Goal: Information Seeking & Learning: Understand process/instructions

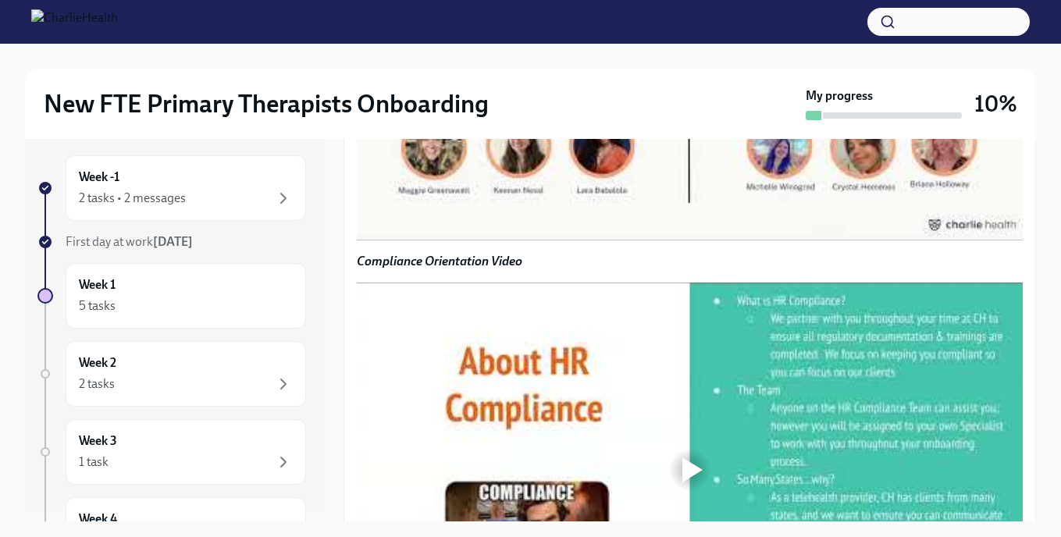
scroll to position [1244, 0]
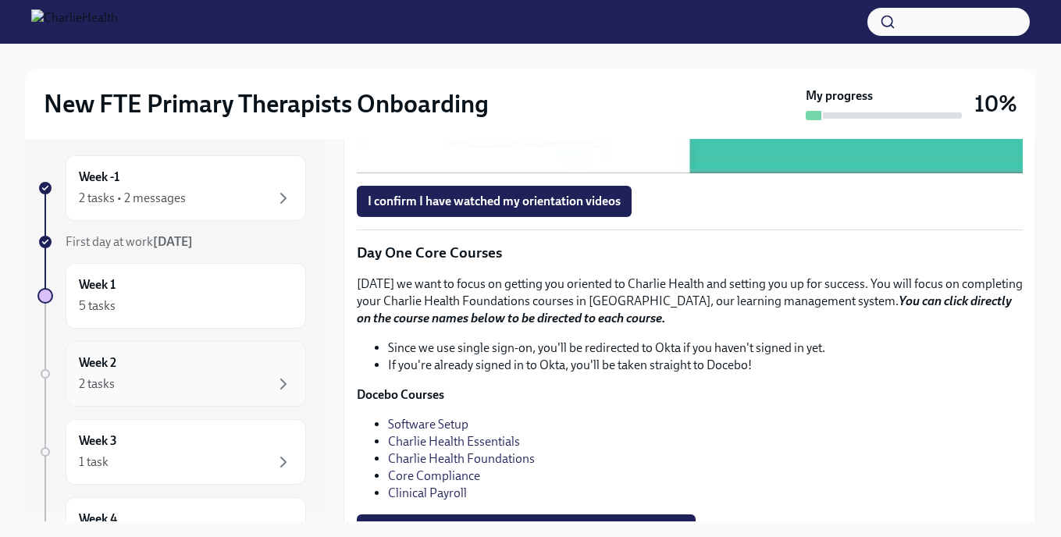
scroll to position [1659, 0]
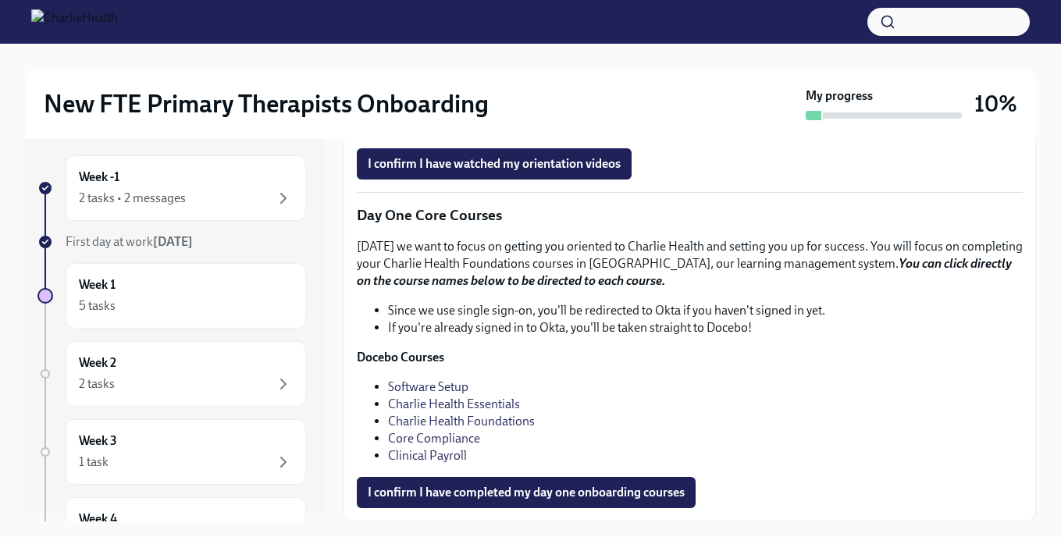
scroll to position [1755, 0]
click at [539, 180] on button "I confirm I have watched my orientation videos" at bounding box center [494, 163] width 275 height 31
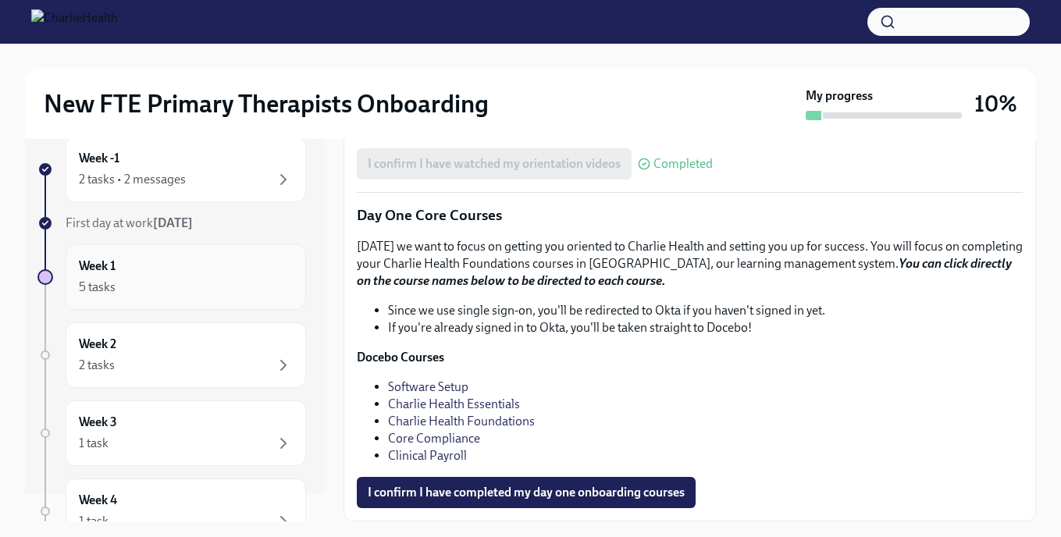
scroll to position [0, 0]
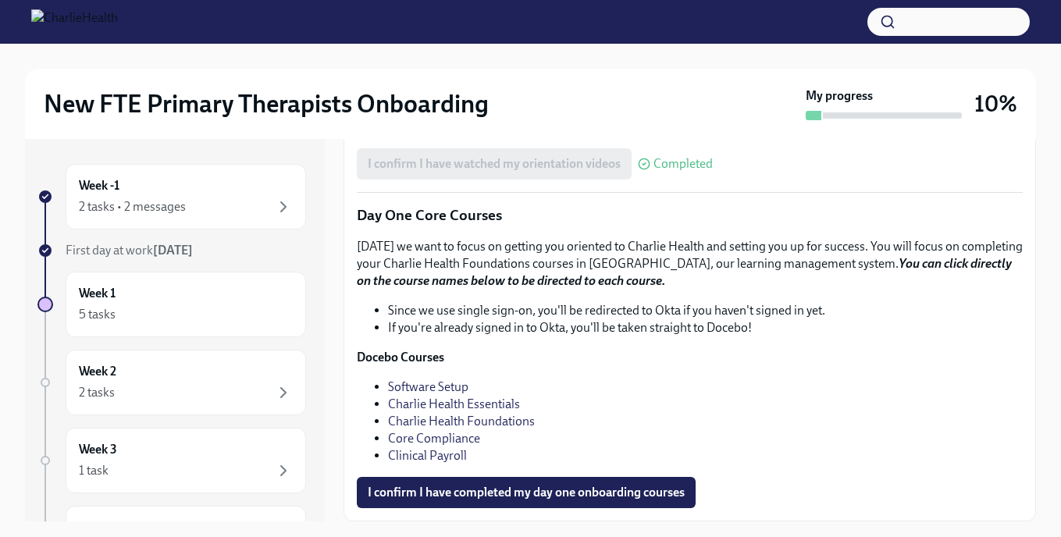
click at [151, 233] on div "Week -1 2 tasks • 2 messages First day at work [DATE] Week 1 5 tasks Week 2 2 t…" at bounding box center [171, 492] width 269 height 656
click at [151, 249] on span "First day at work [DATE]" at bounding box center [129, 250] width 127 height 15
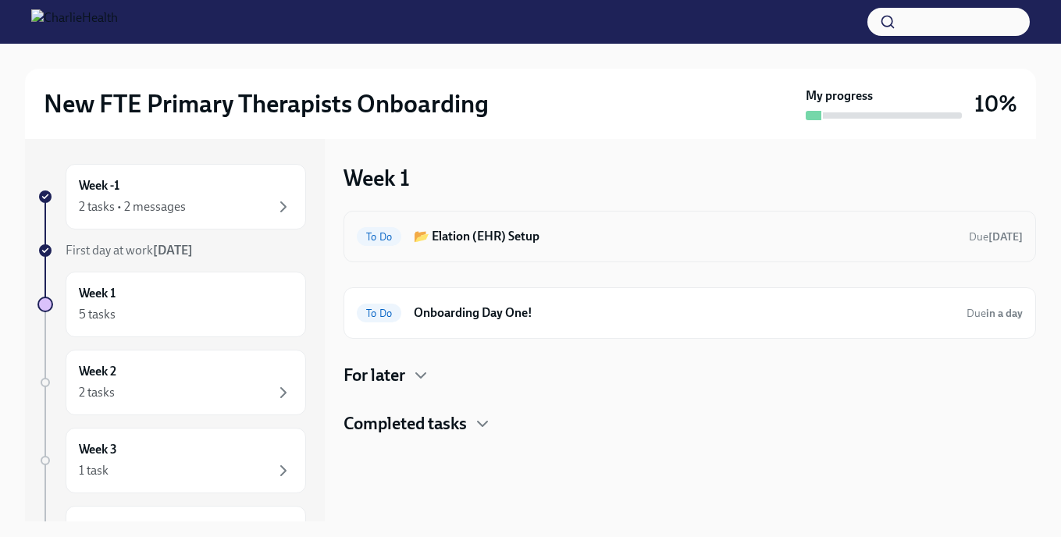
click at [461, 245] on div "To Do 📂 Elation (EHR) Setup Due [DATE]" at bounding box center [690, 236] width 666 height 25
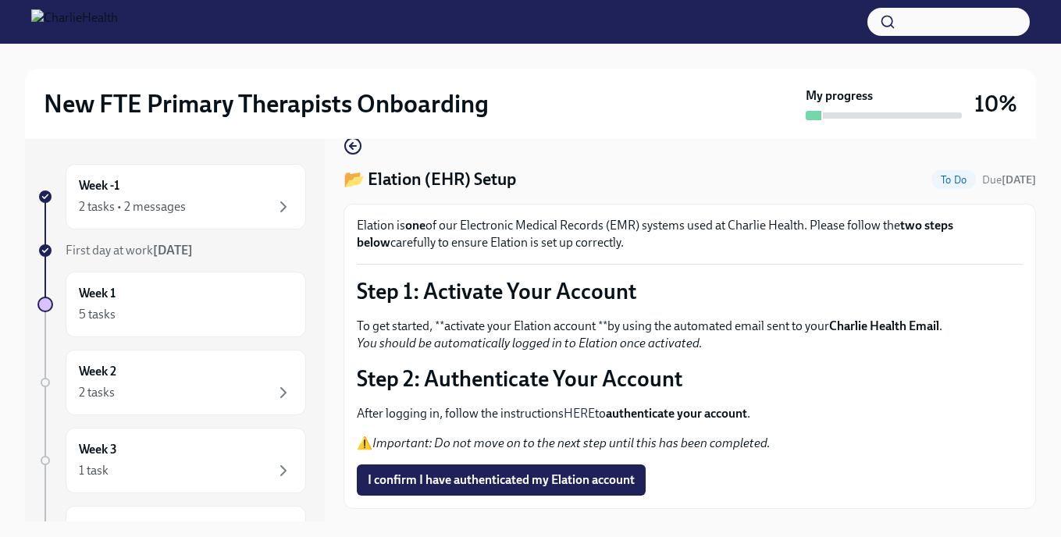
scroll to position [65, 0]
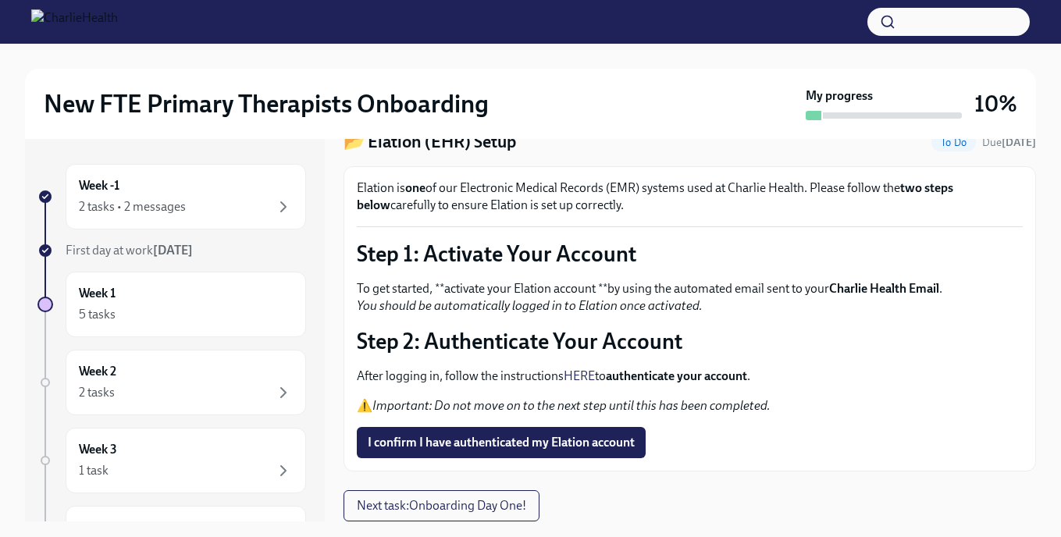
click at [580, 375] on link "HERE" at bounding box center [579, 375] width 31 height 15
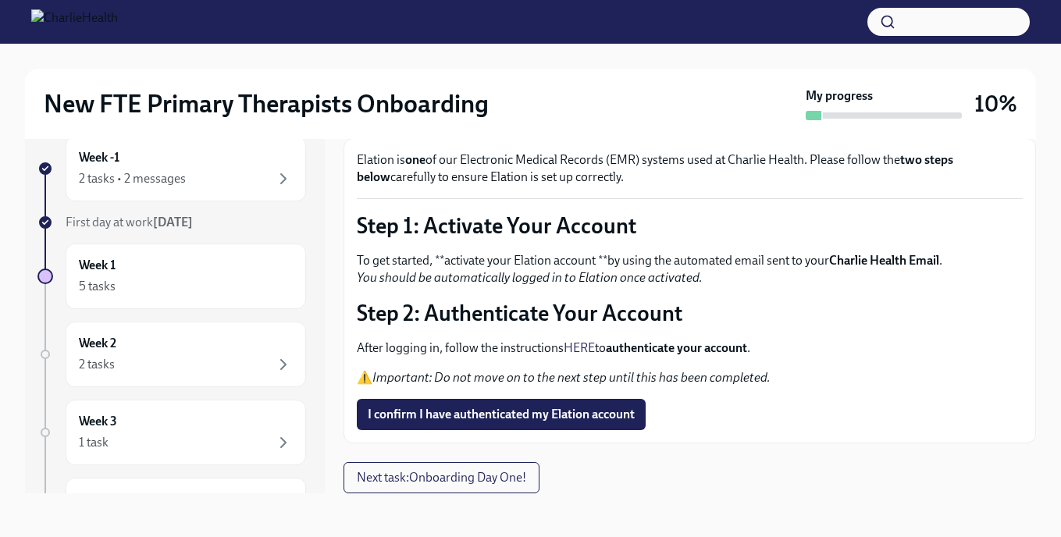
click at [495, 330] on div "Elation is one of our Electronic Medical Records (EMR) systems used at Charlie …" at bounding box center [690, 290] width 666 height 279
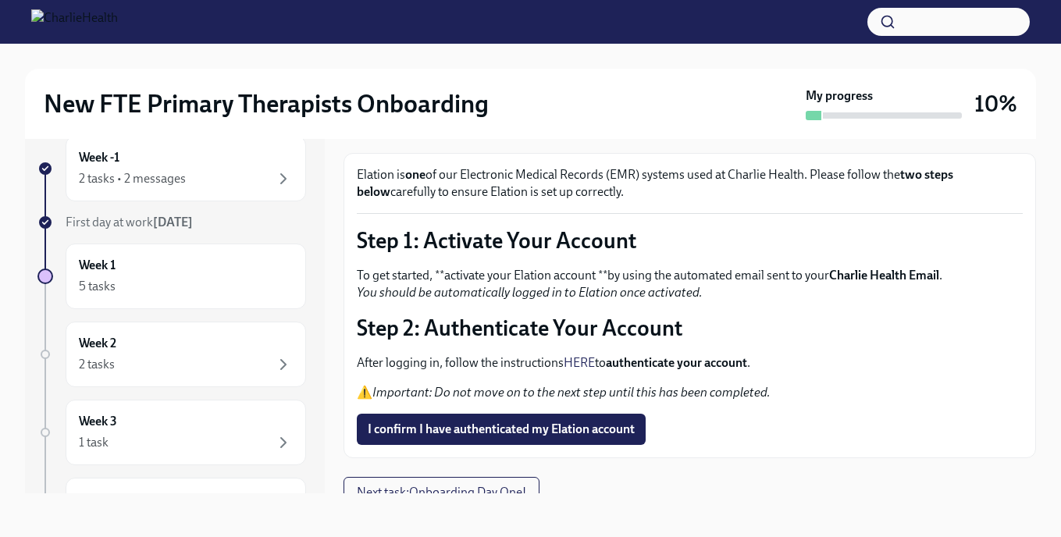
scroll to position [51, 0]
click at [580, 363] on link "HERE" at bounding box center [579, 361] width 31 height 15
